Goal: Transaction & Acquisition: Book appointment/travel/reservation

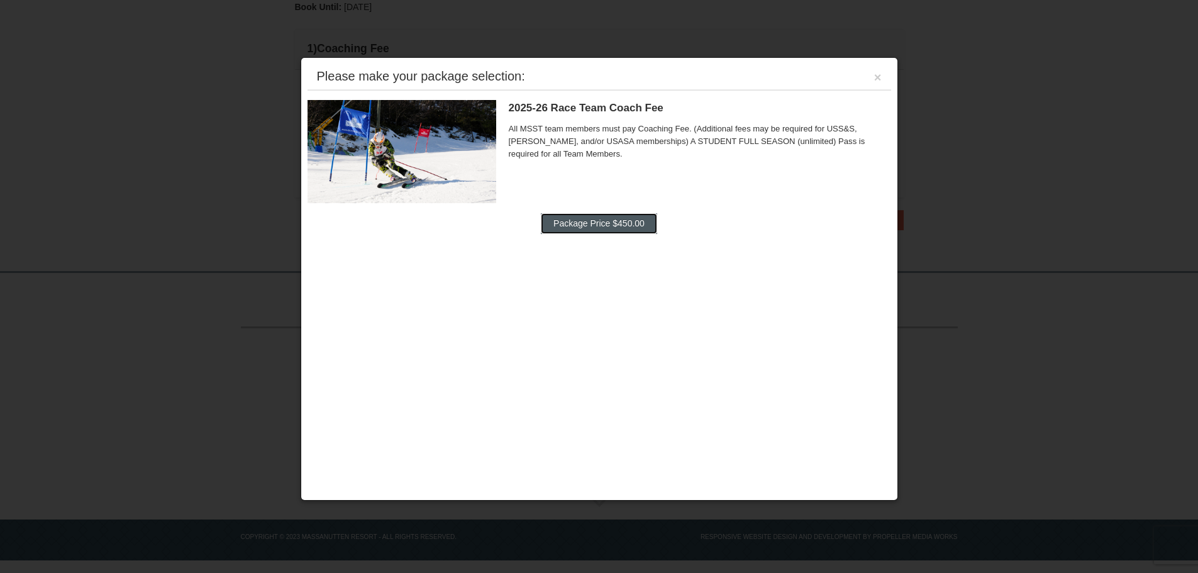
click at [596, 224] on button "Package Price $450.00" at bounding box center [599, 223] width 116 height 20
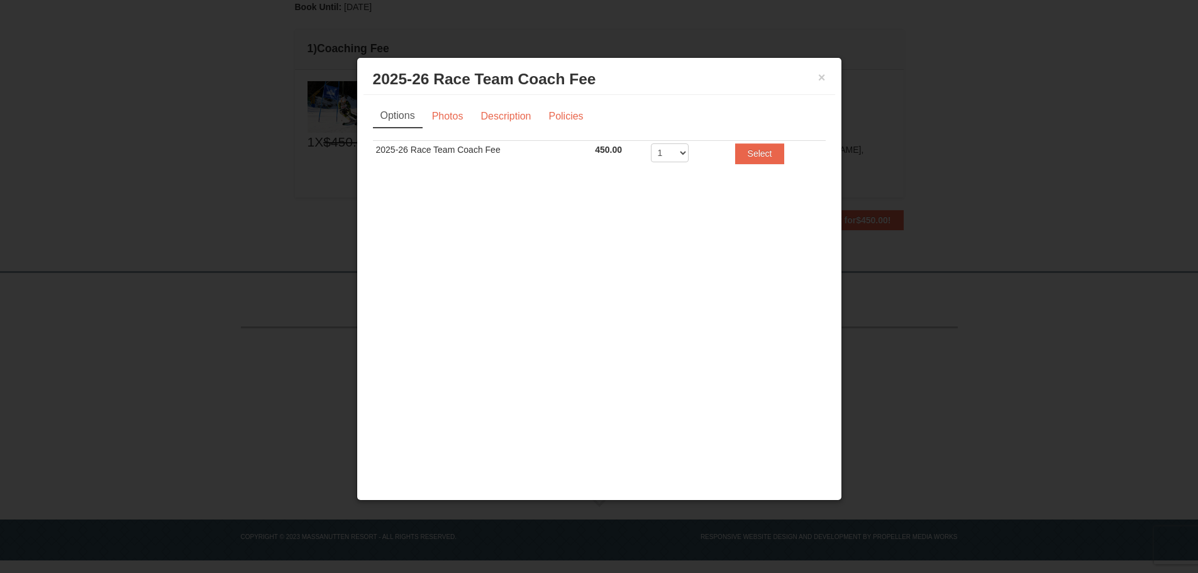
click at [537, 151] on td "2025-26 Race Team Coach Fee" at bounding box center [482, 156] width 219 height 31
click at [760, 155] on button "Select" at bounding box center [760, 153] width 50 height 20
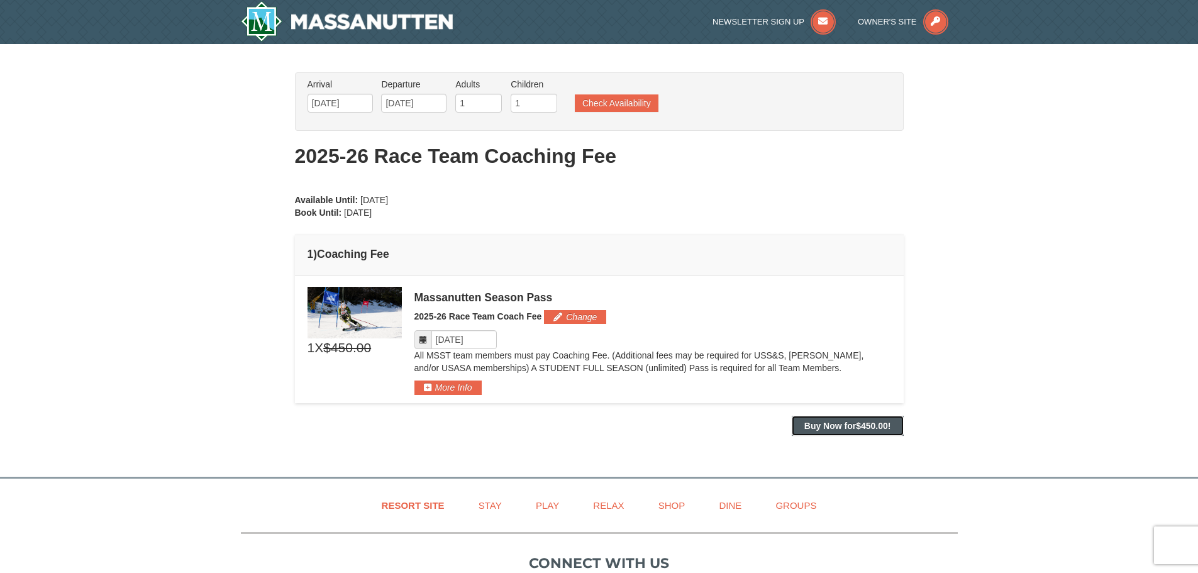
click at [828, 426] on strong "Buy Now for $450.00 !" at bounding box center [847, 426] width 87 height 10
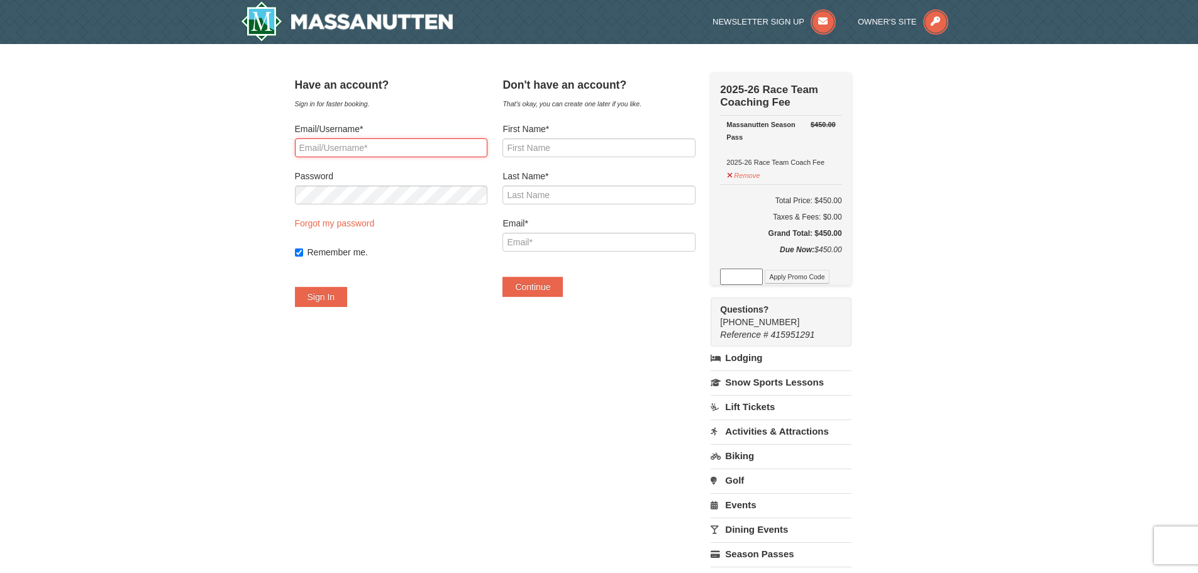
click at [358, 143] on input "Email/Username*" at bounding box center [391, 147] width 192 height 19
type input "smithbrothersinc@gmail.com"
click at [331, 295] on button "Sign In" at bounding box center [321, 297] width 53 height 20
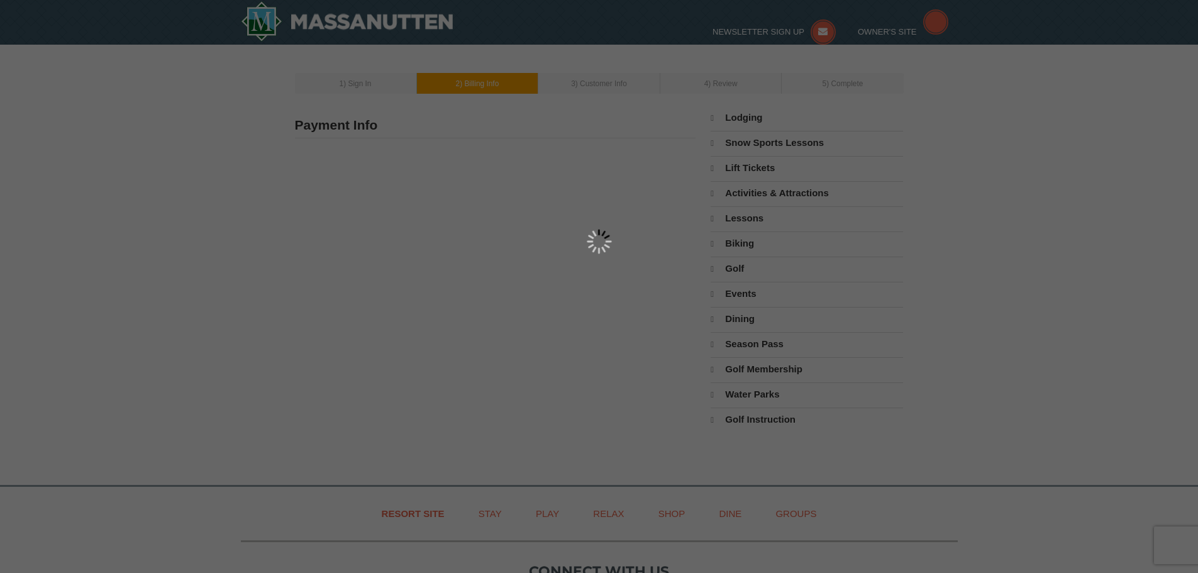
select select "9"
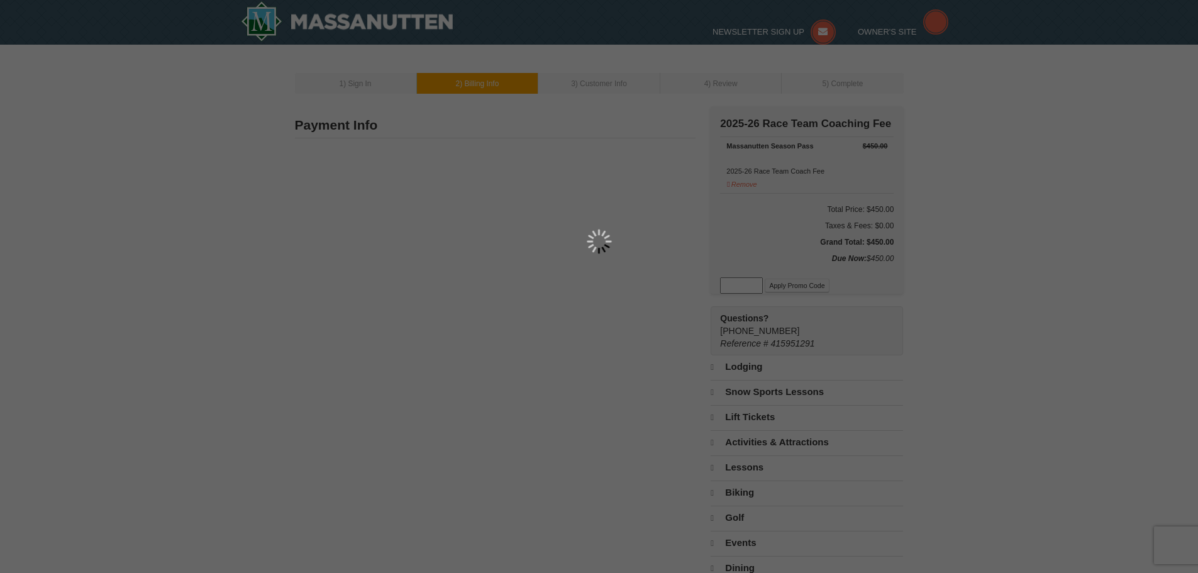
type input "3136 Cove View Ln"
type input "Midlothian"
type input "23112"
type input "804"
type input "382"
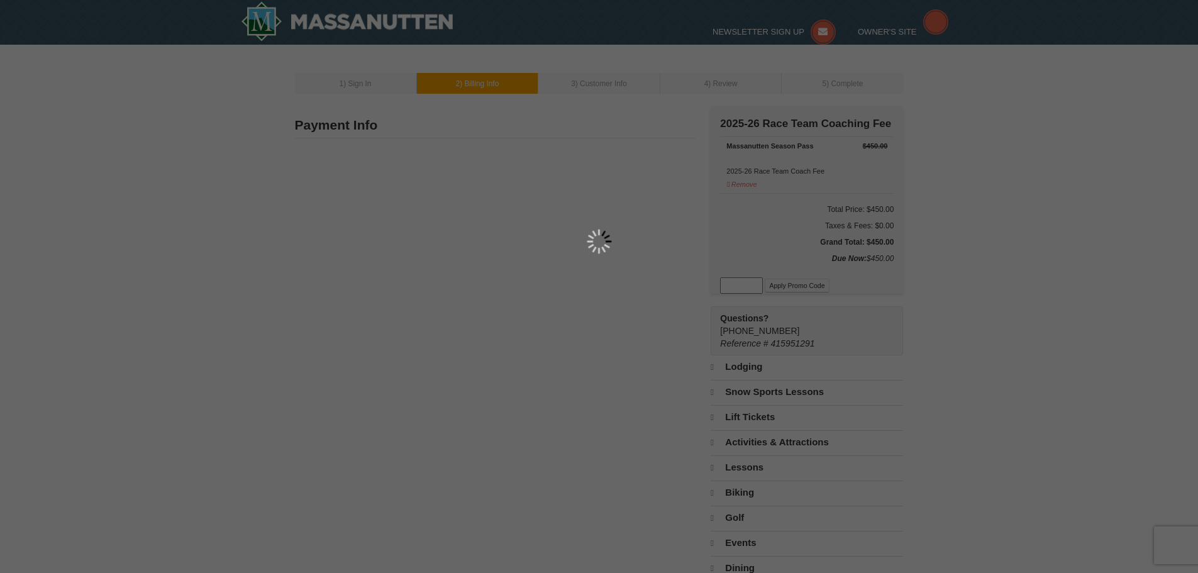
type input "0996"
type input "[EMAIL_ADDRESS][DOMAIN_NAME]"
select select "VA"
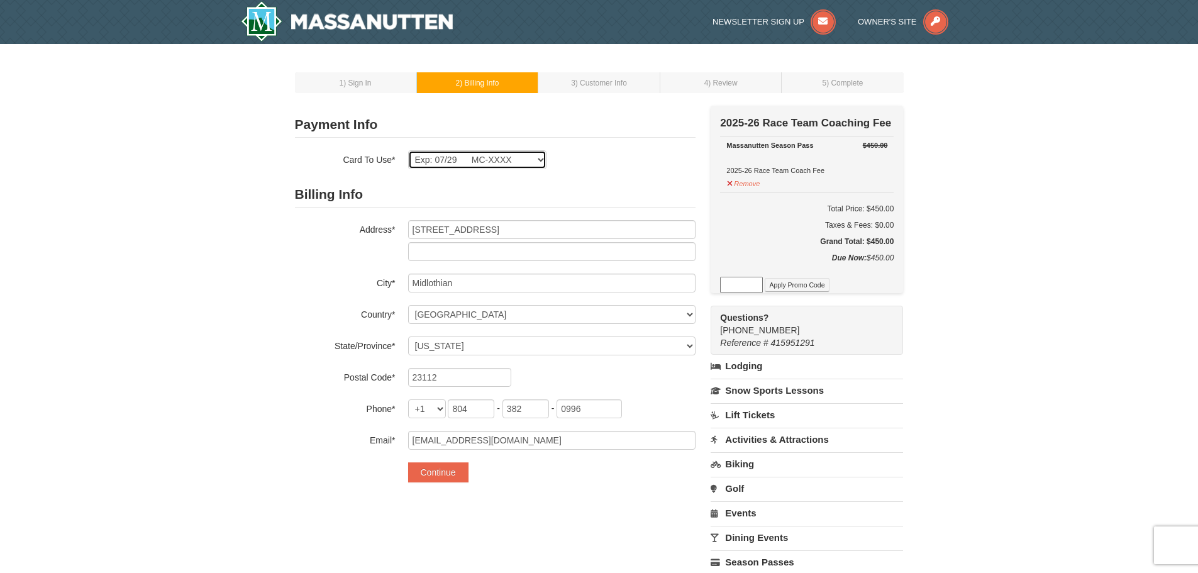
click at [540, 157] on select "Exp: 03/28 VI-XXXX Exp: 12/27 VI-XXXX Exp: 07/29 MC-XXXX New Card" at bounding box center [477, 159] width 138 height 19
click at [408, 150] on select "Exp: 03/28 VI-XXXX Exp: 12/27 VI-XXXX Exp: 07/29 MC-XXXX New Card" at bounding box center [477, 159] width 138 height 19
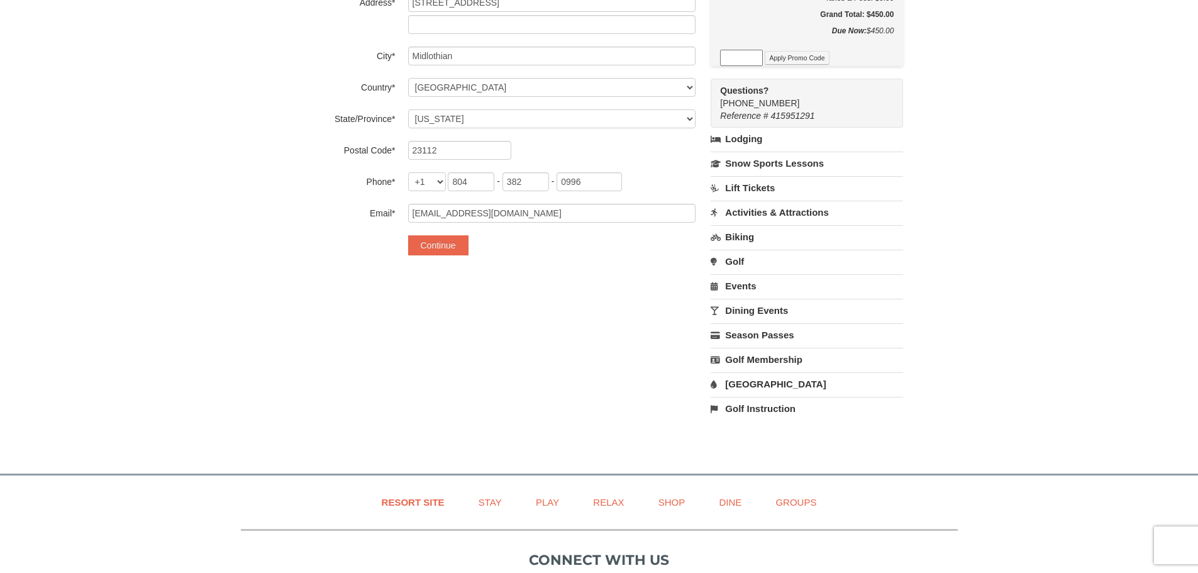
scroll to position [63, 0]
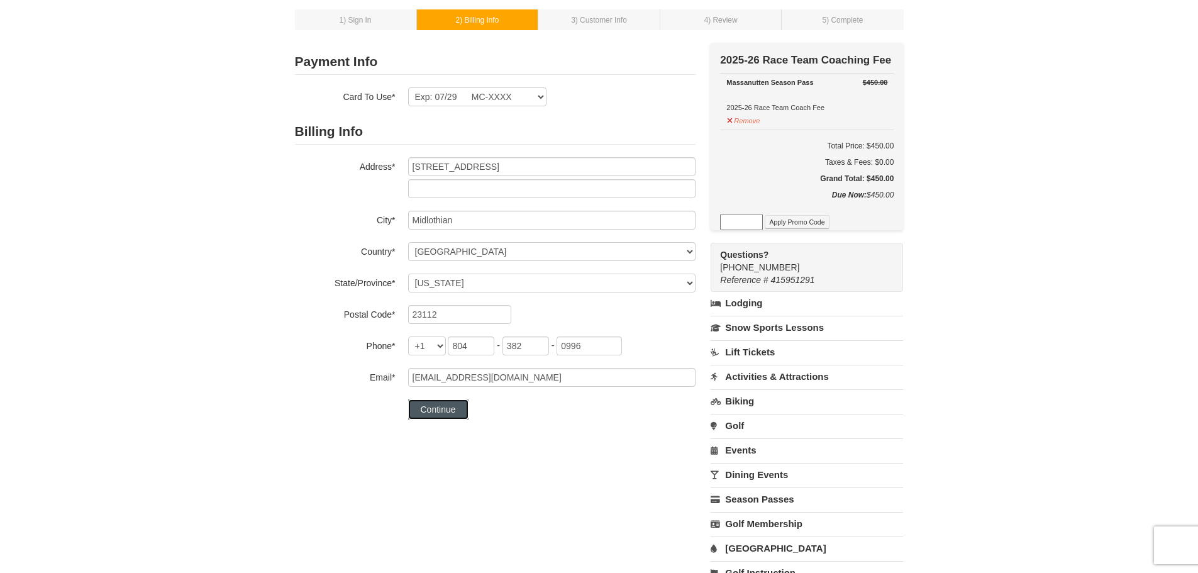
click at [447, 408] on button "Continue" at bounding box center [438, 409] width 60 height 20
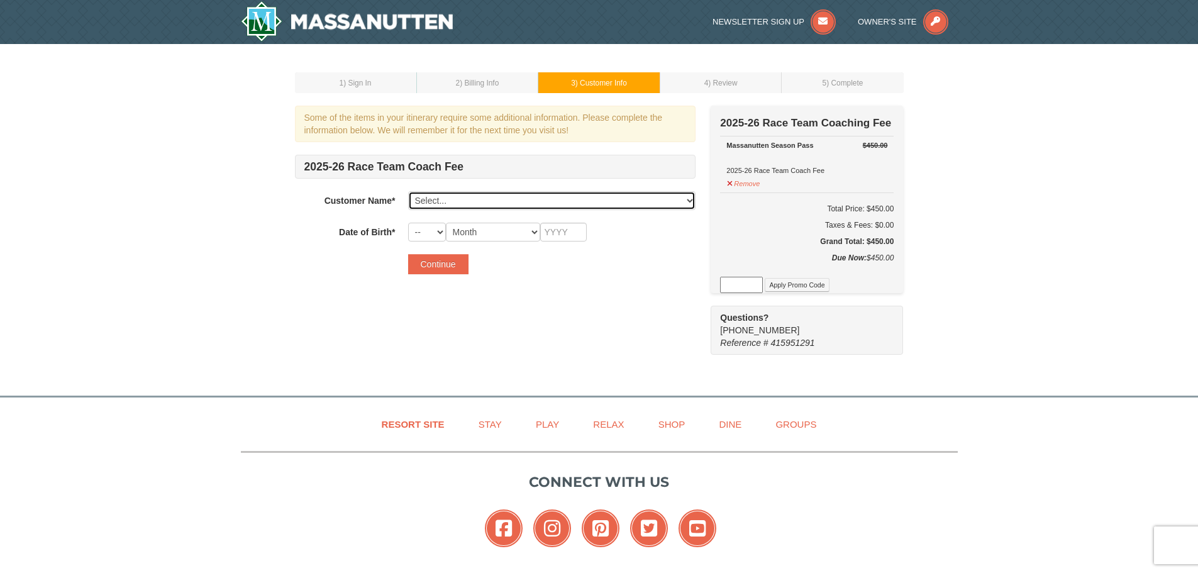
click at [489, 197] on select "Select... Shawn Smith Catherine Smith Cameron Smith William Smith Add New..." at bounding box center [551, 200] width 287 height 19
select select "22972391"
click at [408, 191] on select "Select... Shawn Smith Catherine Smith Cameron Smith William Smith Add New..." at bounding box center [551, 200] width 287 height 19
select select "14"
select select "06"
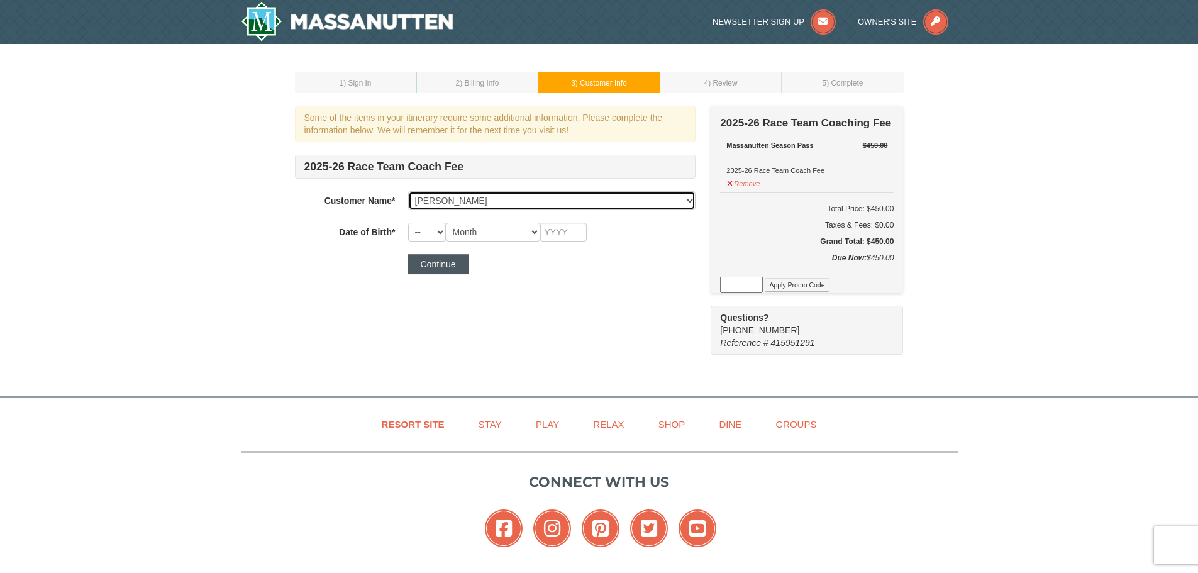
type input "2016"
click at [456, 267] on button "Continue" at bounding box center [438, 264] width 60 height 20
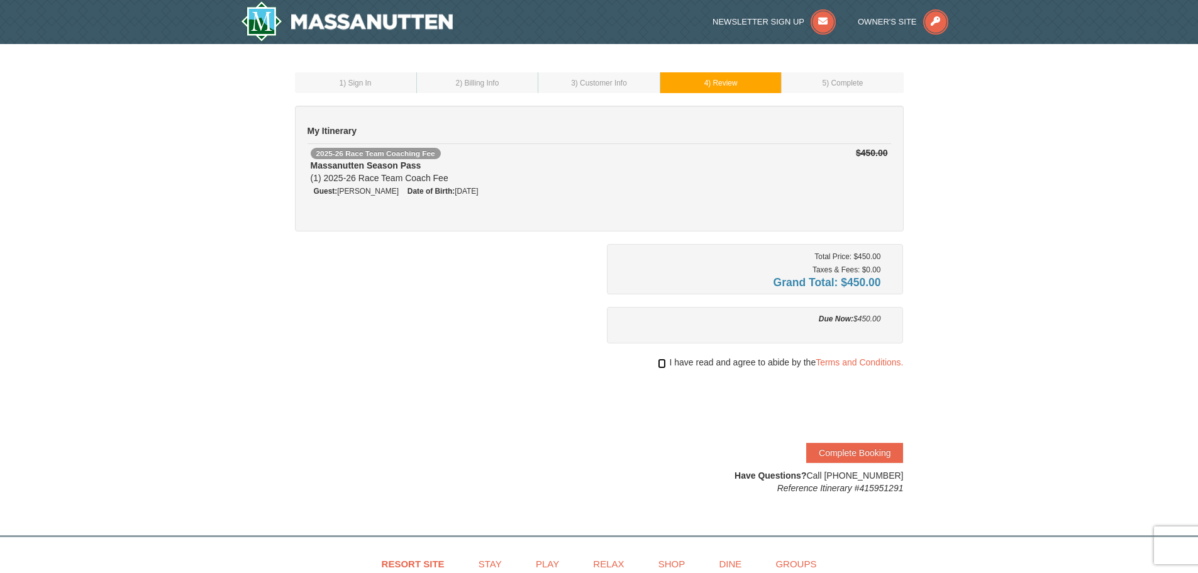
click at [662, 365] on input "checkbox" at bounding box center [662, 363] width 8 height 10
checkbox input "true"
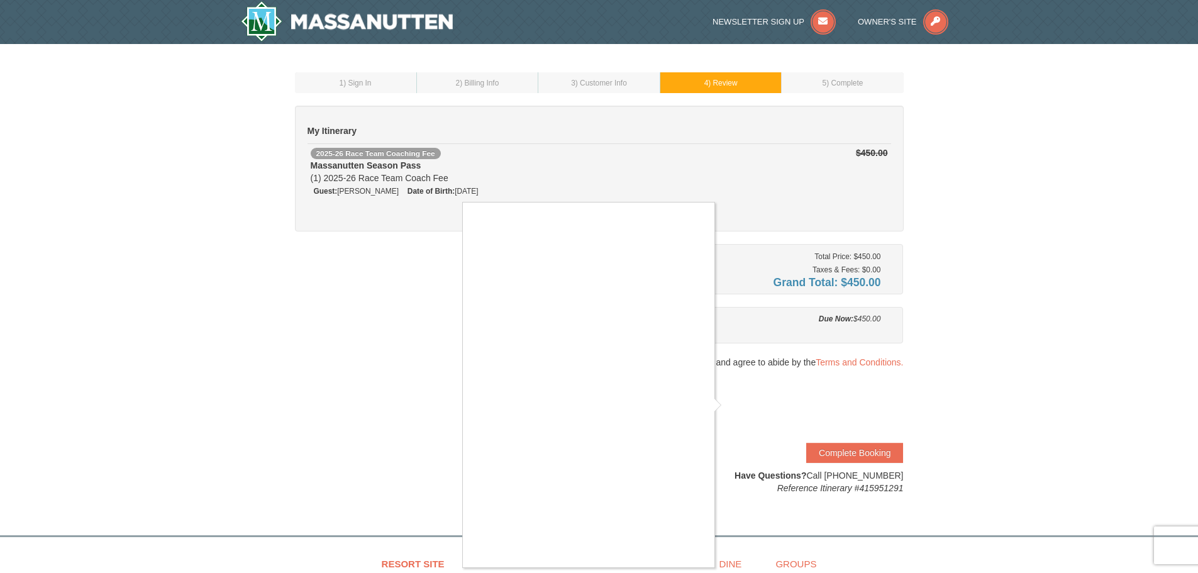
click at [731, 407] on div at bounding box center [599, 286] width 1198 height 573
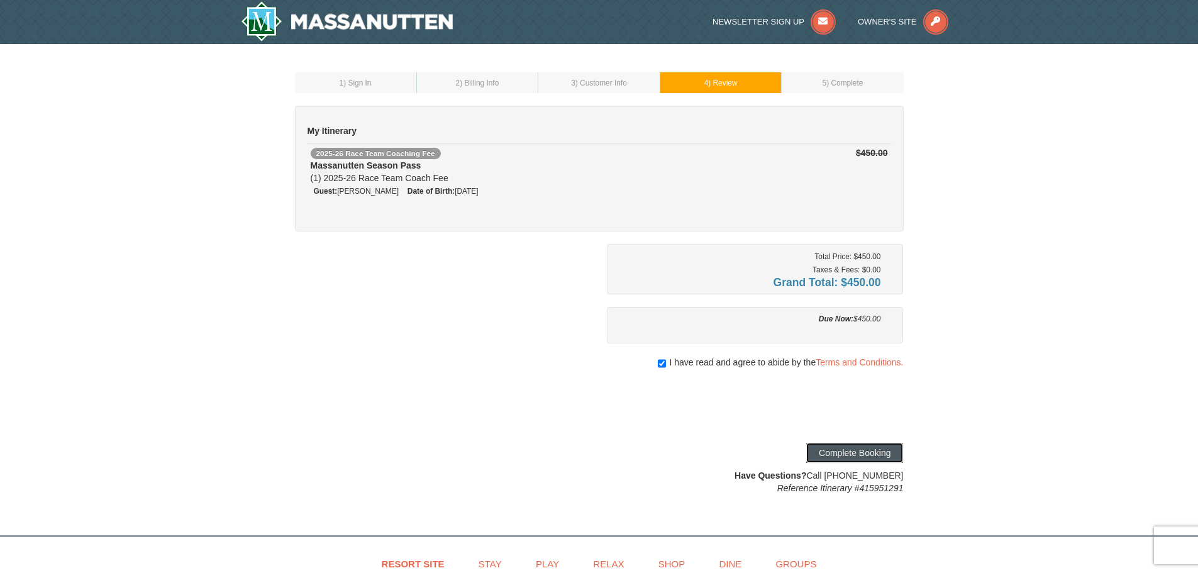
click at [848, 454] on button "Complete Booking" at bounding box center [854, 453] width 97 height 20
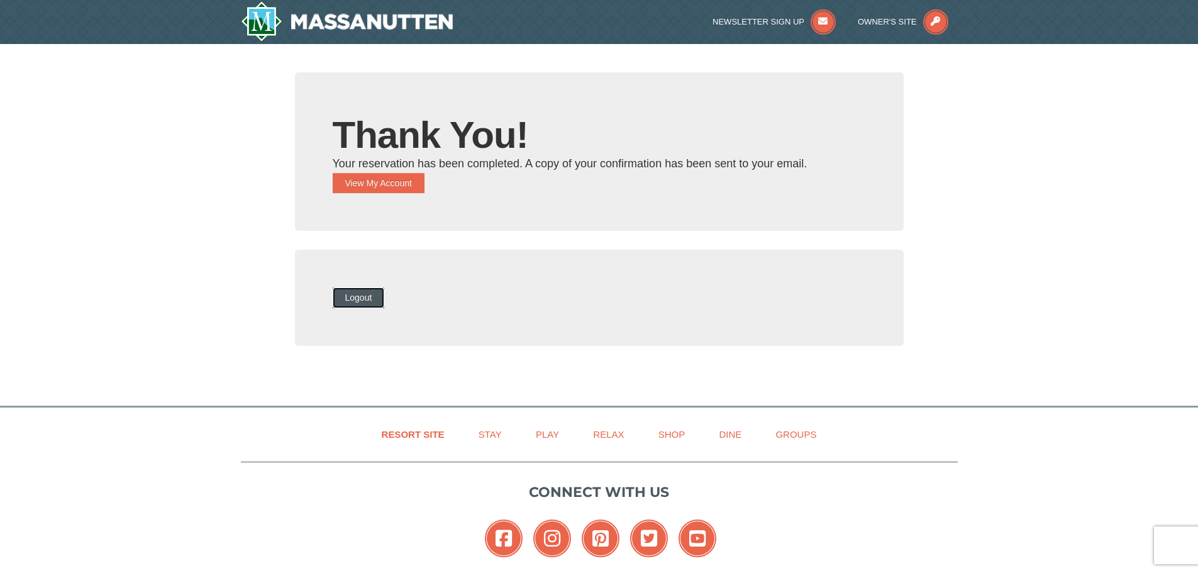
click at [377, 297] on button "Logout" at bounding box center [359, 297] width 52 height 20
click at [382, 296] on button "Logout" at bounding box center [359, 297] width 52 height 20
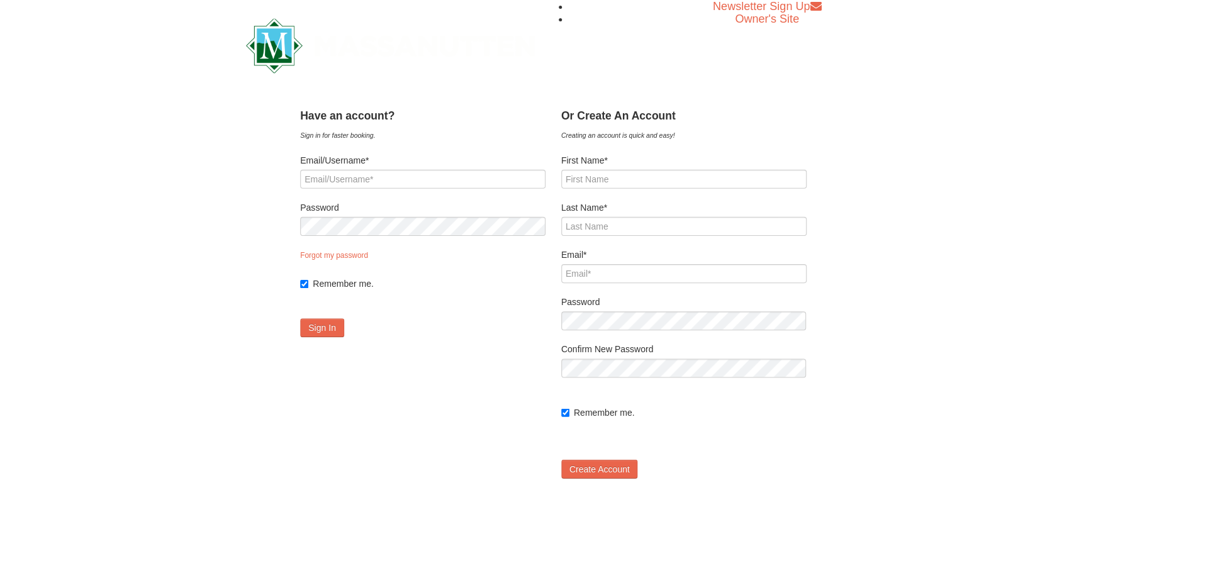
type input "[EMAIL_ADDRESS][DOMAIN_NAME]"
